Goal: Obtain resource: Obtain resource

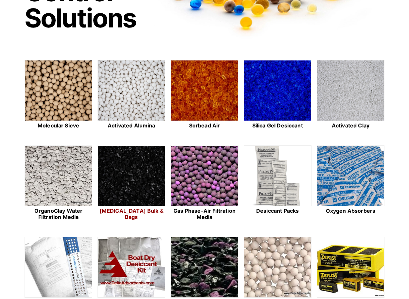
click at [133, 189] on img at bounding box center [131, 176] width 67 height 61
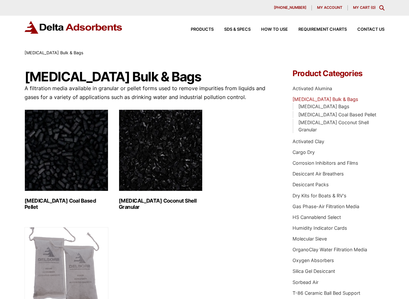
click at [74, 164] on img "Visit product category Activated Carbon Coal Based Pellet" at bounding box center [67, 151] width 84 height 82
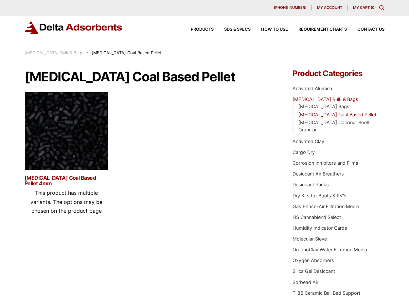
click at [73, 179] on link "[MEDICAL_DATA] Coal Based Pellet 4mm" at bounding box center [67, 180] width 84 height 11
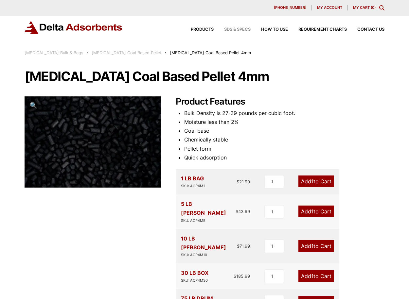
click at [231, 27] on div "Products SDS & SPECS How to Use Requirement Charts Contact Us" at bounding box center [282, 29] width 209 height 9
click at [229, 30] on span "SDS & SPECS" at bounding box center [237, 29] width 27 height 4
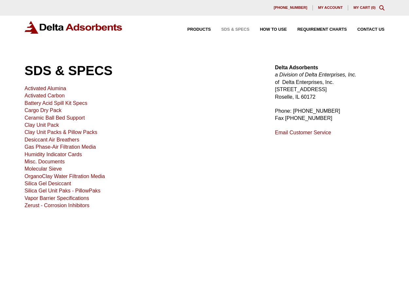
click at [57, 94] on link "[MEDICAL_DATA]" at bounding box center [45, 96] width 40 height 6
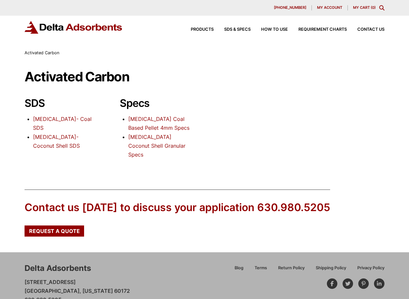
click at [150, 120] on link "Activated Carbon Coal Based Pellet 4mm Specs" at bounding box center [158, 123] width 61 height 15
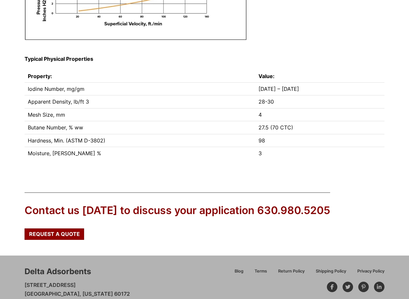
scroll to position [157, 0]
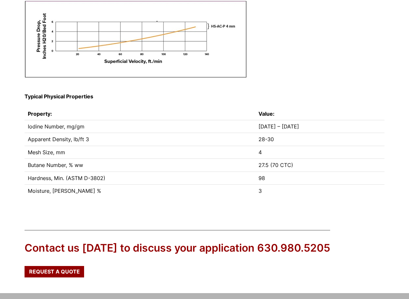
click at [350, 25] on p at bounding box center [205, 43] width 360 height 84
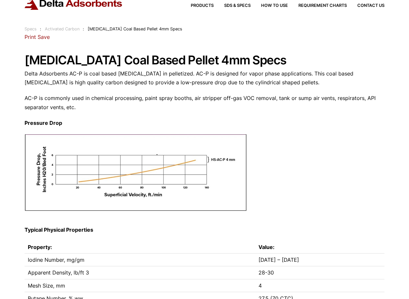
scroll to position [0, 0]
